Goal: Information Seeking & Learning: Understand process/instructions

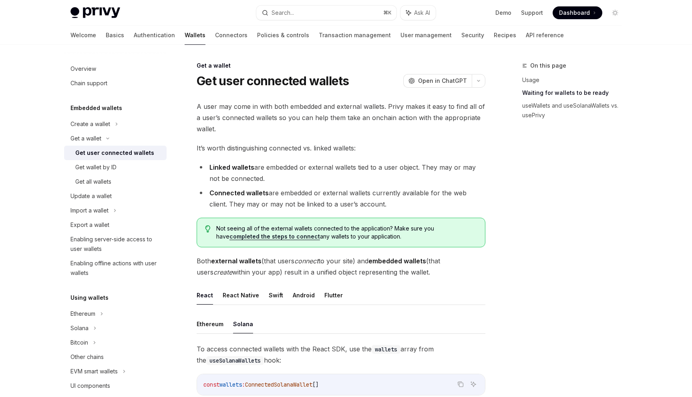
scroll to position [619, 0]
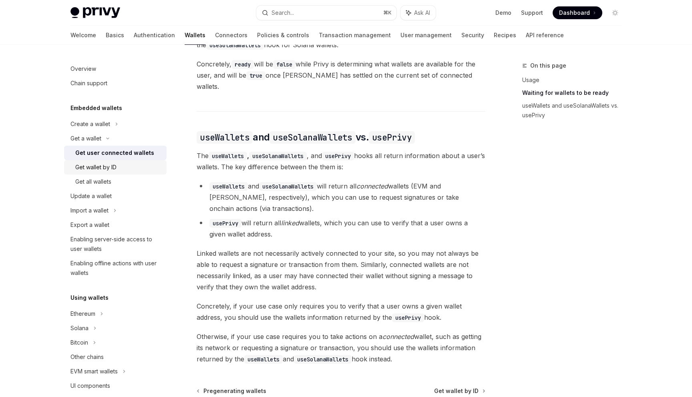
click at [129, 171] on div "Get wallet by ID" at bounding box center [118, 168] width 87 height 10
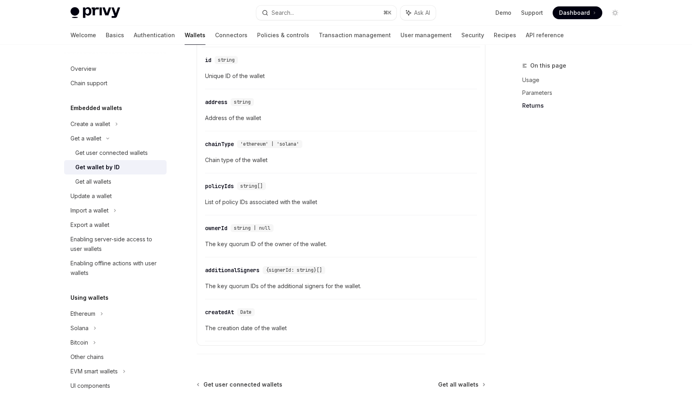
scroll to position [459, 0]
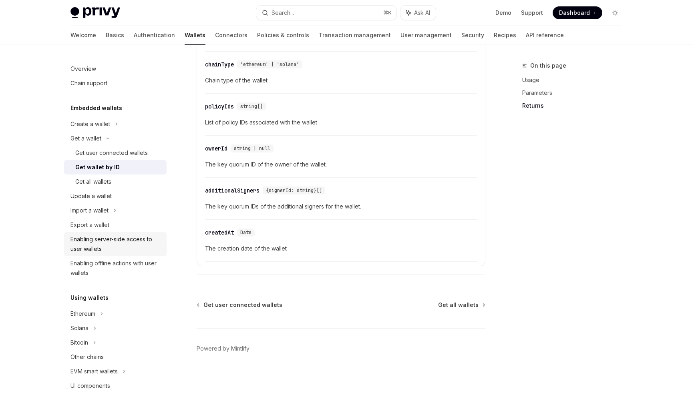
click at [139, 246] on div "Enabling server-side access to user wallets" at bounding box center [116, 244] width 91 height 19
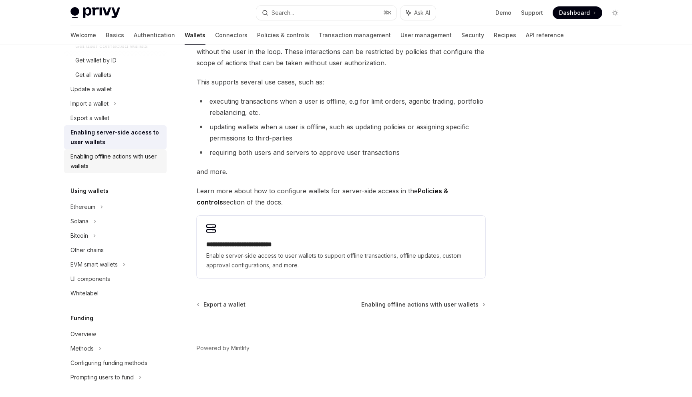
scroll to position [110, 0]
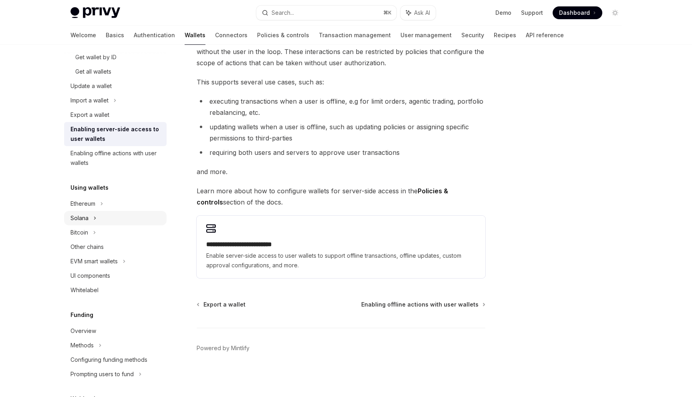
click at [103, 36] on div "Solana" at bounding box center [115, 28] width 103 height 14
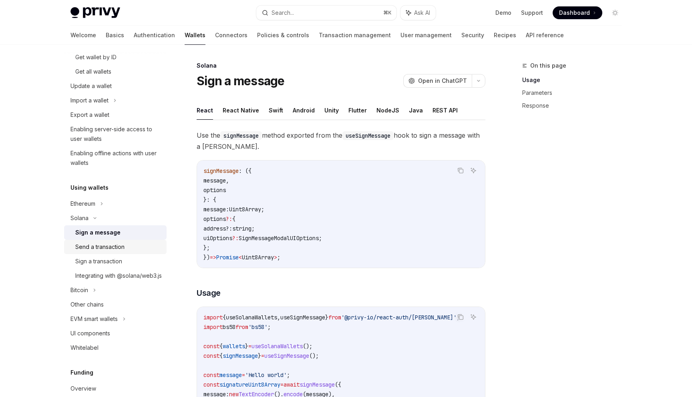
click at [108, 243] on div "Send a transaction" at bounding box center [99, 247] width 49 height 10
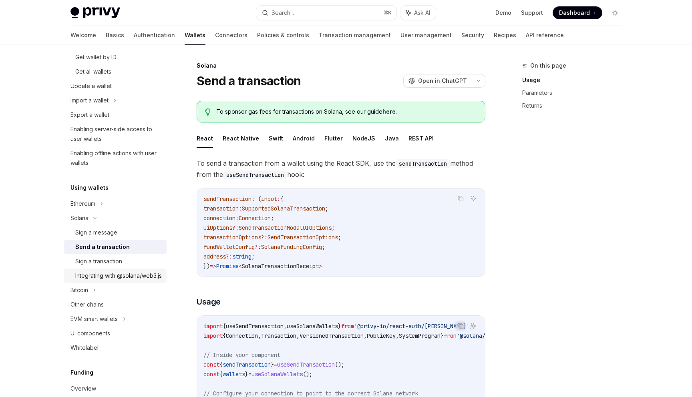
click at [111, 277] on div "Integrating with @solana/web3.js" at bounding box center [118, 276] width 87 height 10
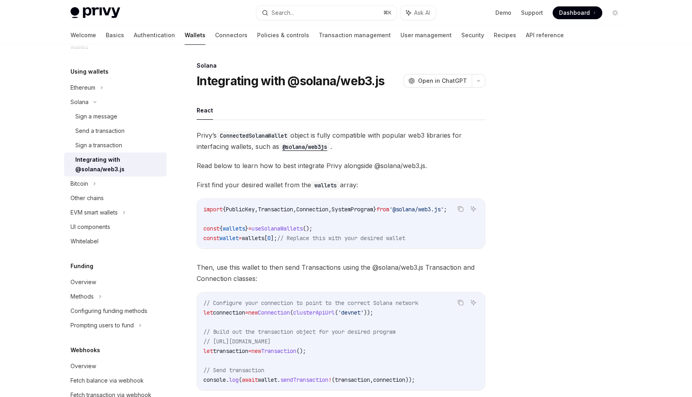
scroll to position [227, 0]
click at [111, 277] on link "Overview" at bounding box center [115, 282] width 103 height 14
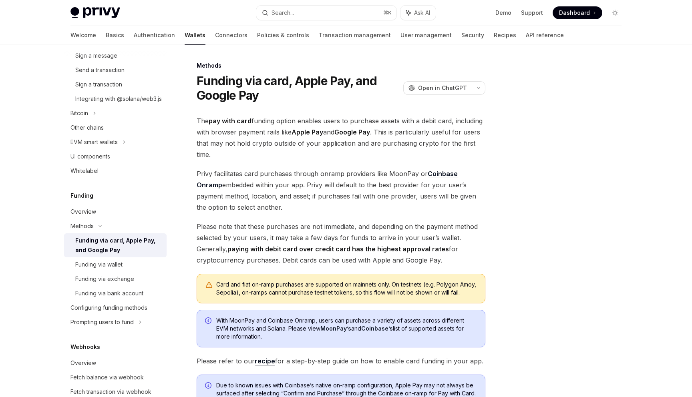
scroll to position [300, 0]
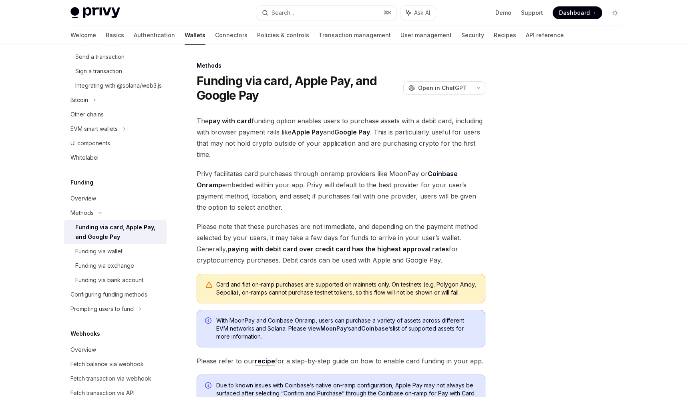
click at [119, 244] on link "Funding via card, Apple Pay, and Google Pay" at bounding box center [115, 232] width 103 height 24
click at [119, 256] on div "Funding via wallet" at bounding box center [98, 252] width 47 height 10
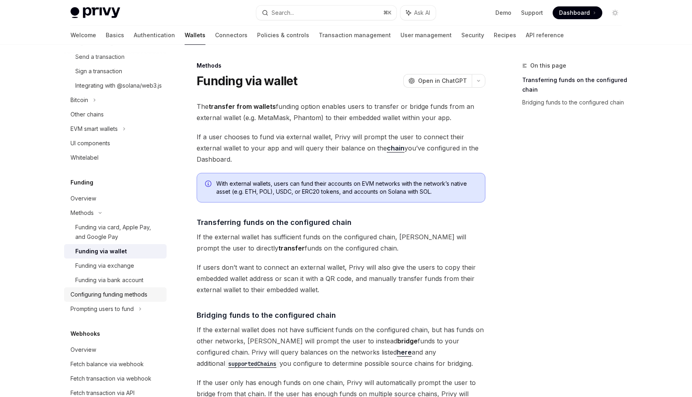
click at [129, 300] on div "Configuring funding methods" at bounding box center [109, 295] width 77 height 10
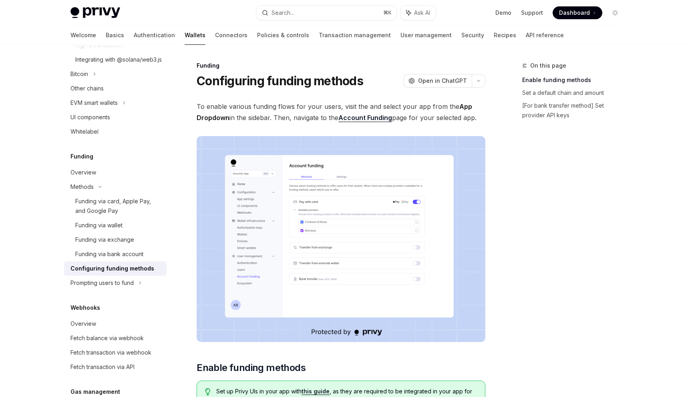
scroll to position [328, 0]
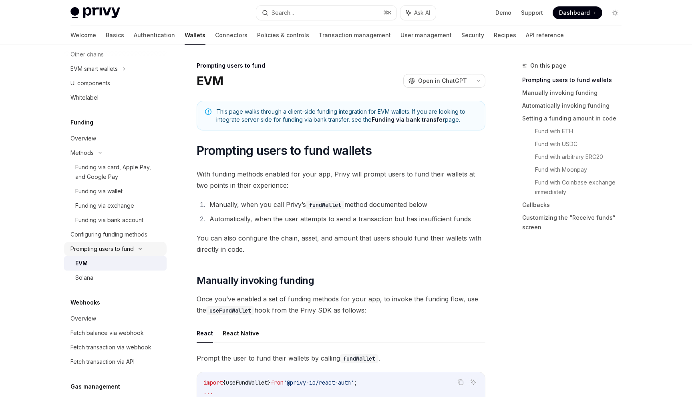
scroll to position [432, 0]
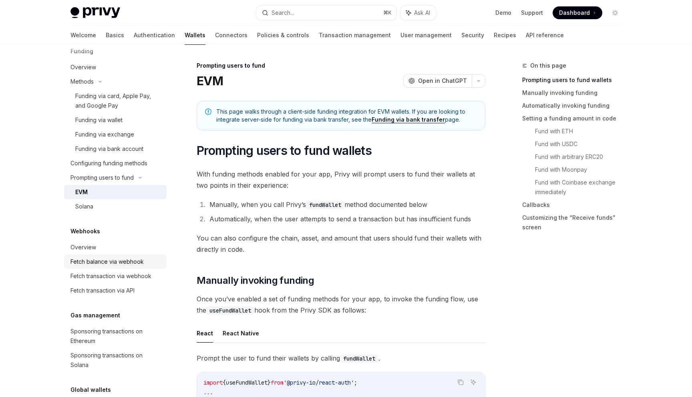
click at [128, 267] on div "Fetch balance via webhook" at bounding box center [107, 262] width 73 height 10
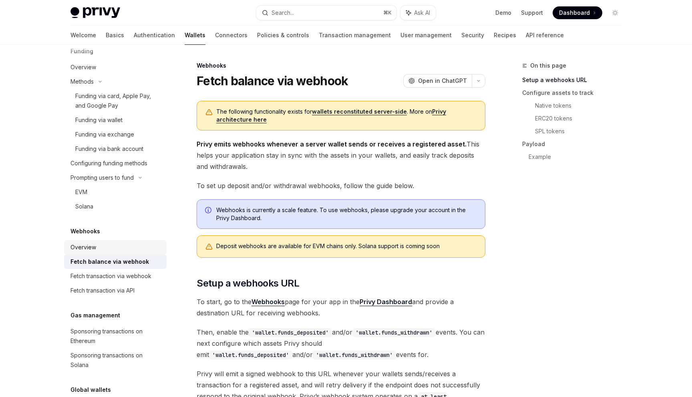
click at [114, 252] on div "Overview" at bounding box center [116, 248] width 91 height 10
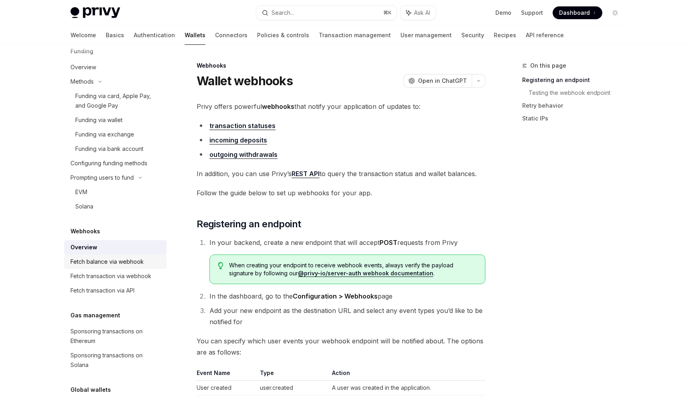
click at [119, 267] on div "Fetch balance via webhook" at bounding box center [107, 262] width 73 height 10
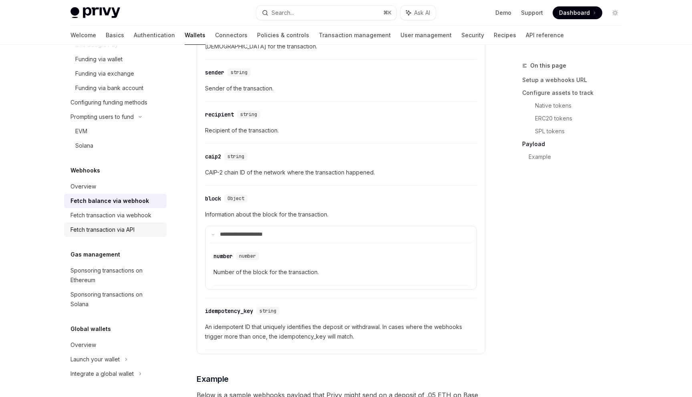
scroll to position [1097, 0]
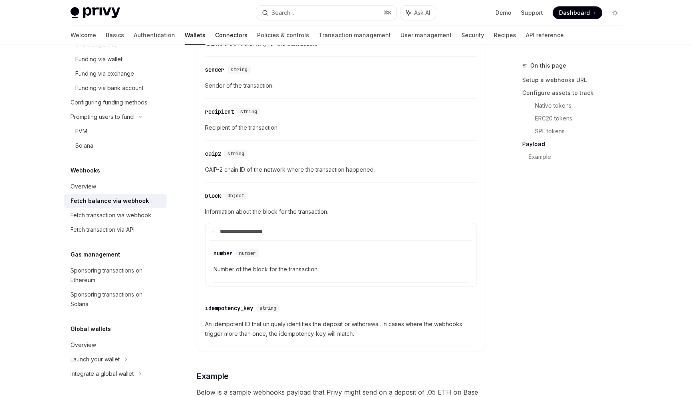
click at [215, 36] on link "Connectors" at bounding box center [231, 35] width 32 height 19
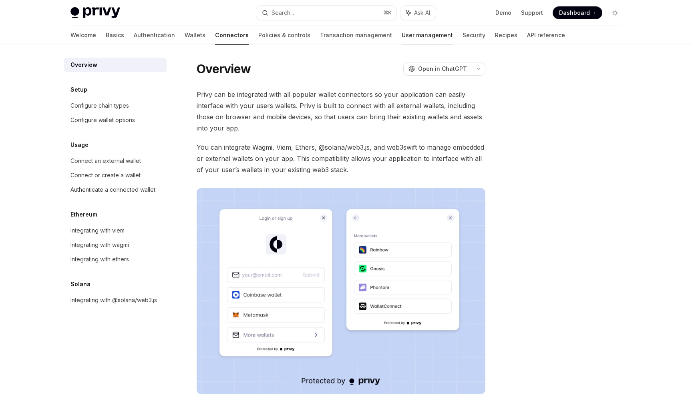
click at [402, 40] on link "User management" at bounding box center [427, 35] width 51 height 19
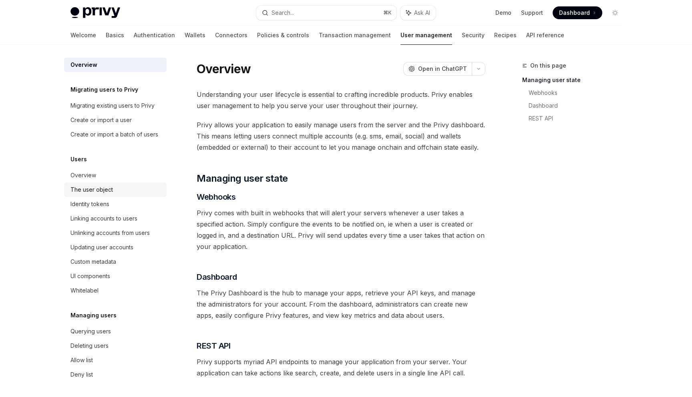
click at [137, 196] on link "The user object" at bounding box center [115, 190] width 103 height 14
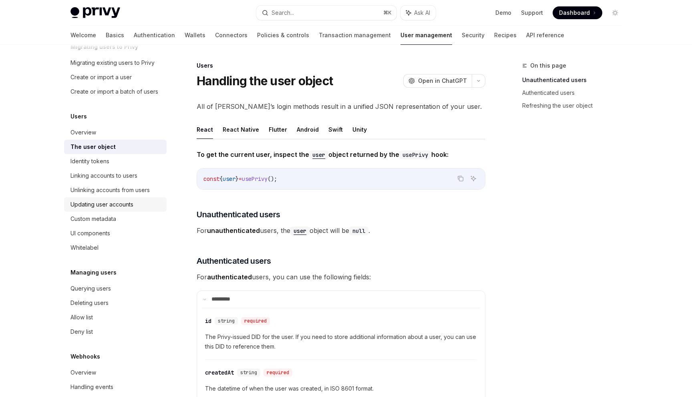
scroll to position [56, 0]
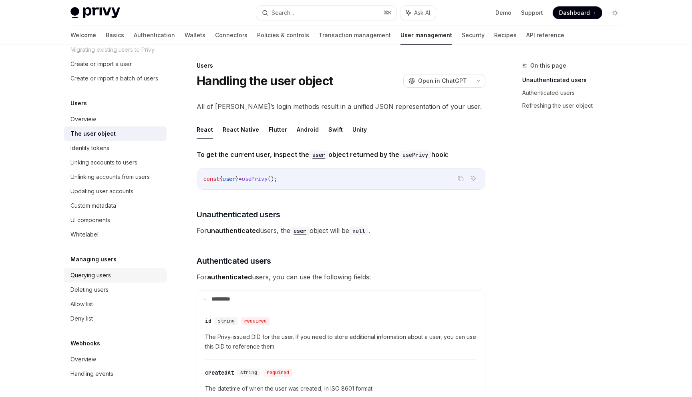
click at [105, 276] on div "Querying users" at bounding box center [91, 276] width 40 height 10
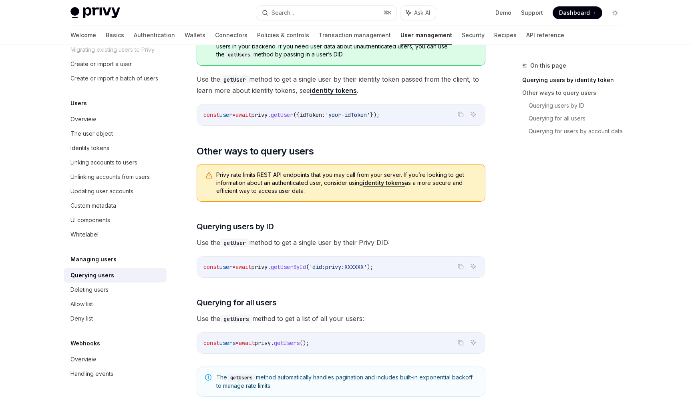
scroll to position [125, 0]
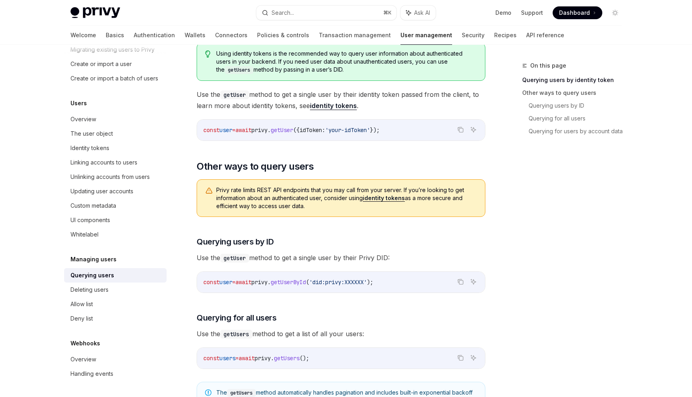
click at [332, 107] on link "identity tokens" at bounding box center [333, 106] width 47 height 8
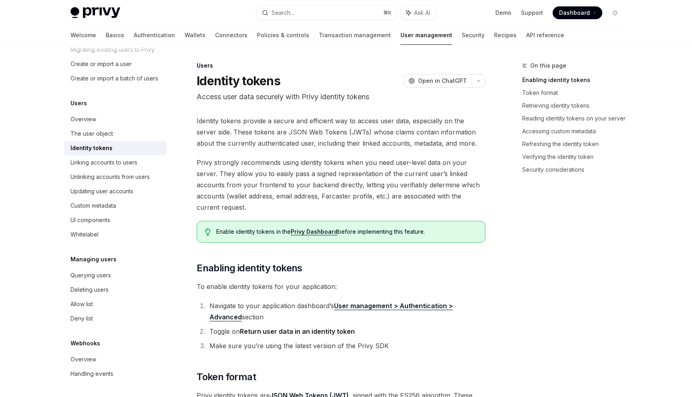
type textarea "*"
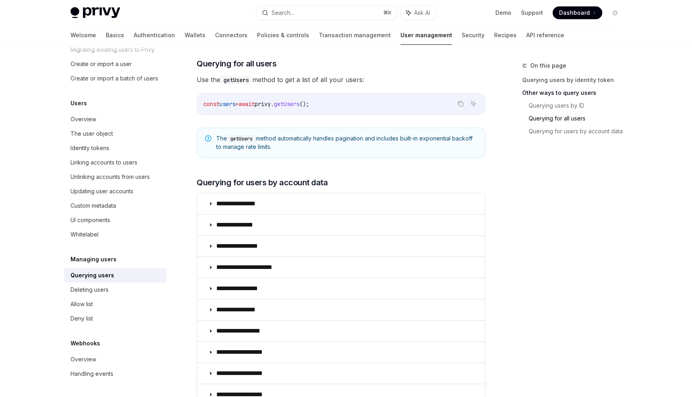
scroll to position [389, 0]
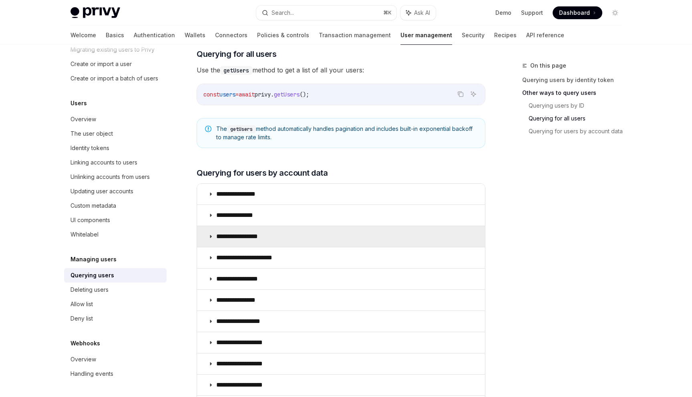
click at [261, 234] on p "**********" at bounding box center [243, 237] width 54 height 8
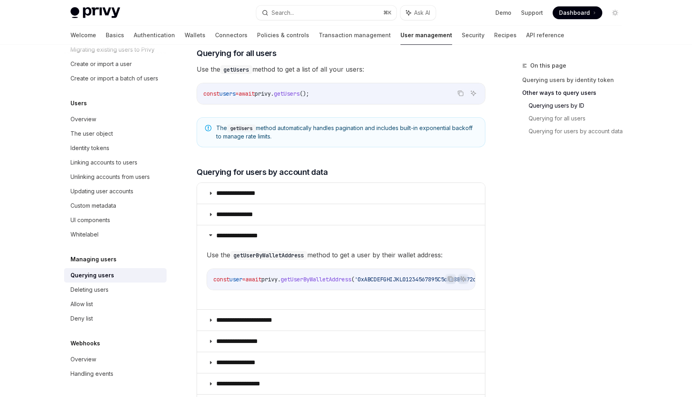
scroll to position [400, 0]
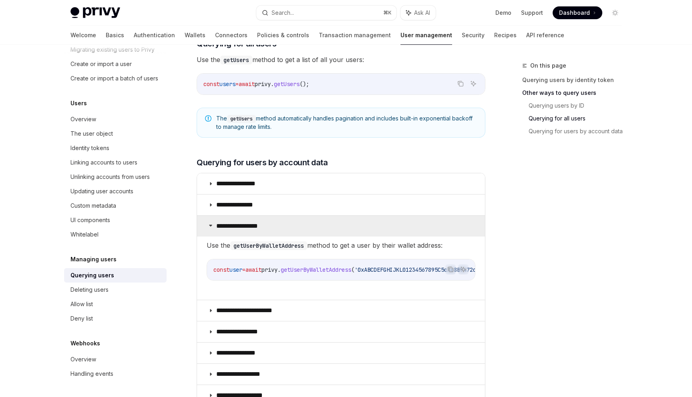
click at [294, 226] on summary "**********" at bounding box center [341, 226] width 288 height 21
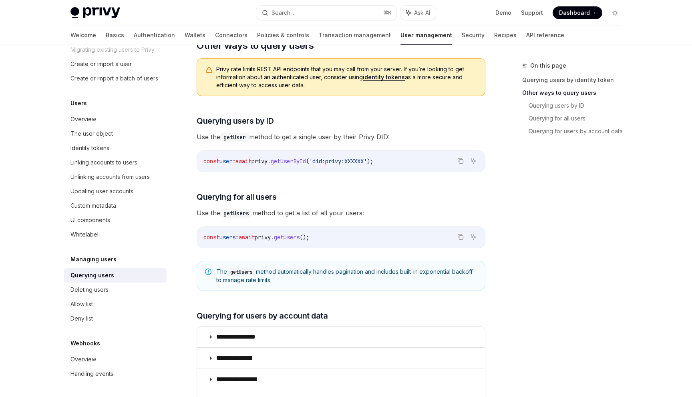
scroll to position [240, 0]
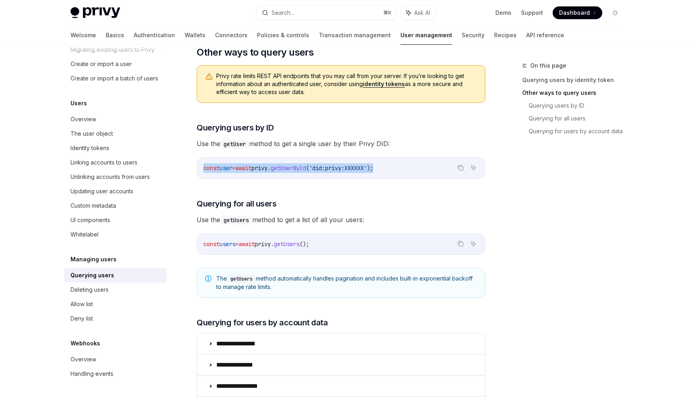
drag, startPoint x: 398, startPoint y: 168, endPoint x: 200, endPoint y: 168, distance: 197.5
click at [200, 168] on div "const user = await privy . getUserById ( 'did:privy:XXXXXX' );" at bounding box center [341, 168] width 288 height 21
copy span "const user = await privy . getUserById ( 'did:privy:XXXXXX' );"
